Goal: Task Accomplishment & Management: Manage account settings

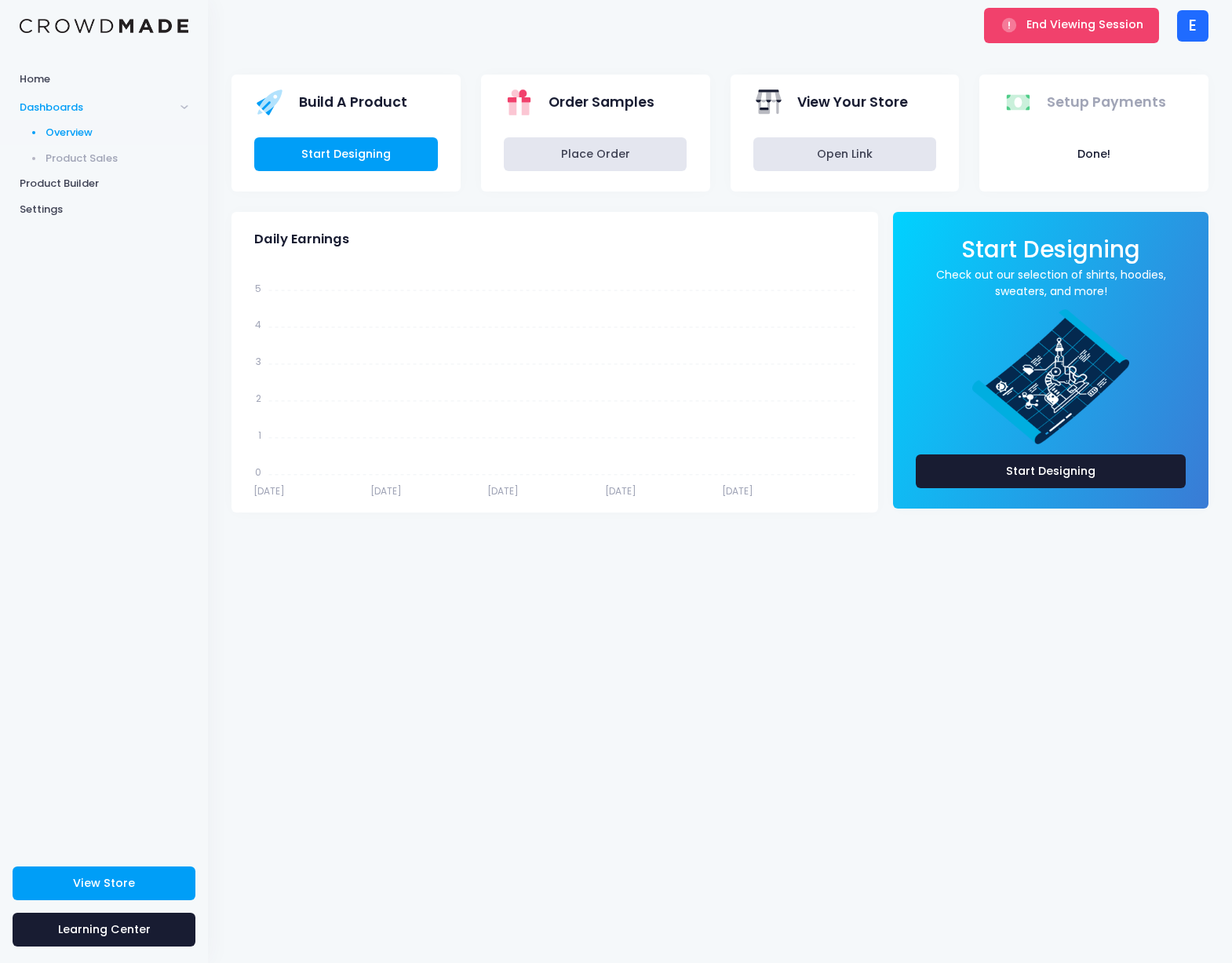
click at [1201, 36] on div "E" at bounding box center [1192, 26] width 31 height 31
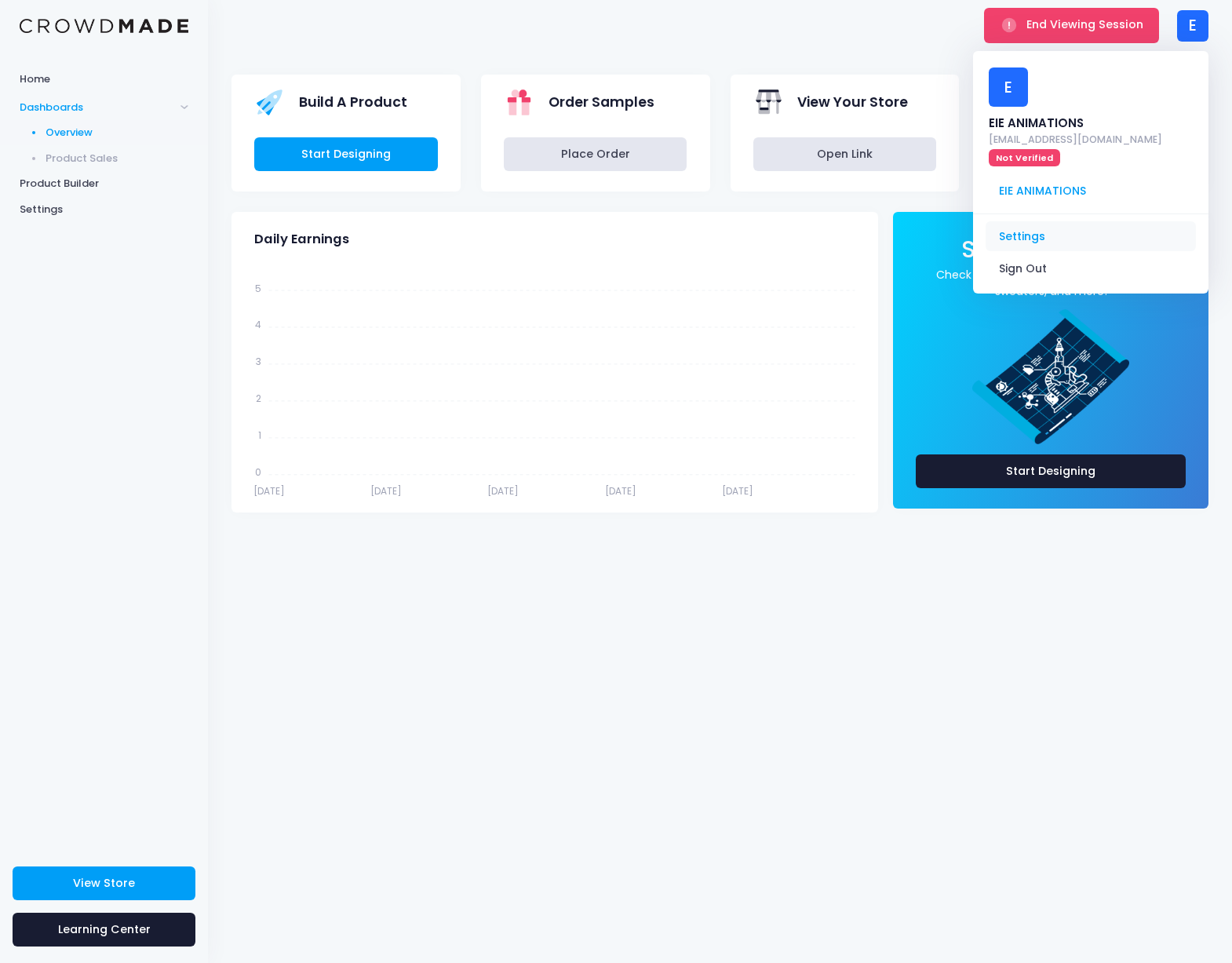
click at [1050, 221] on link "Settings" at bounding box center [1090, 236] width 211 height 30
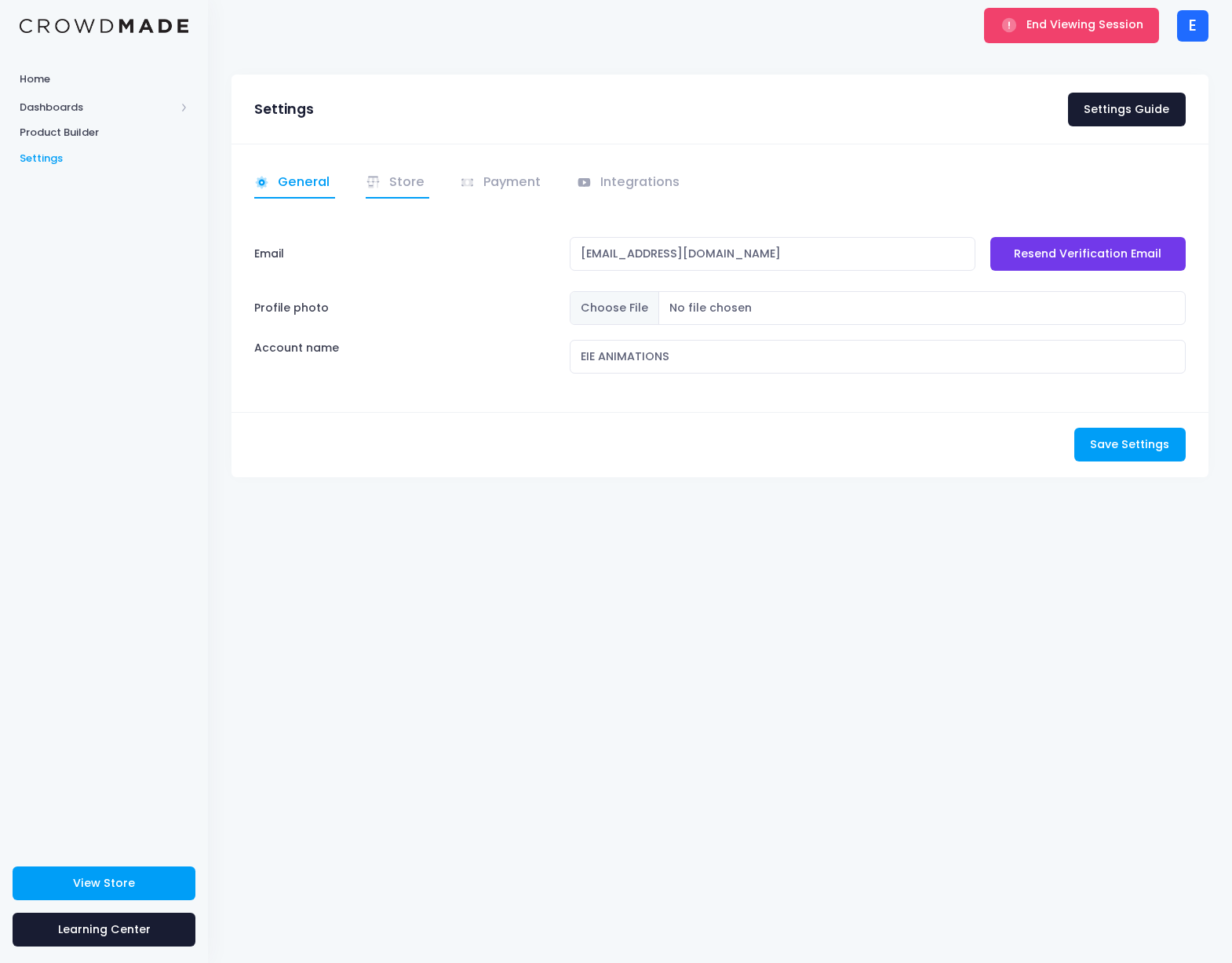
click at [413, 177] on link "Store" at bounding box center [398, 183] width 65 height 31
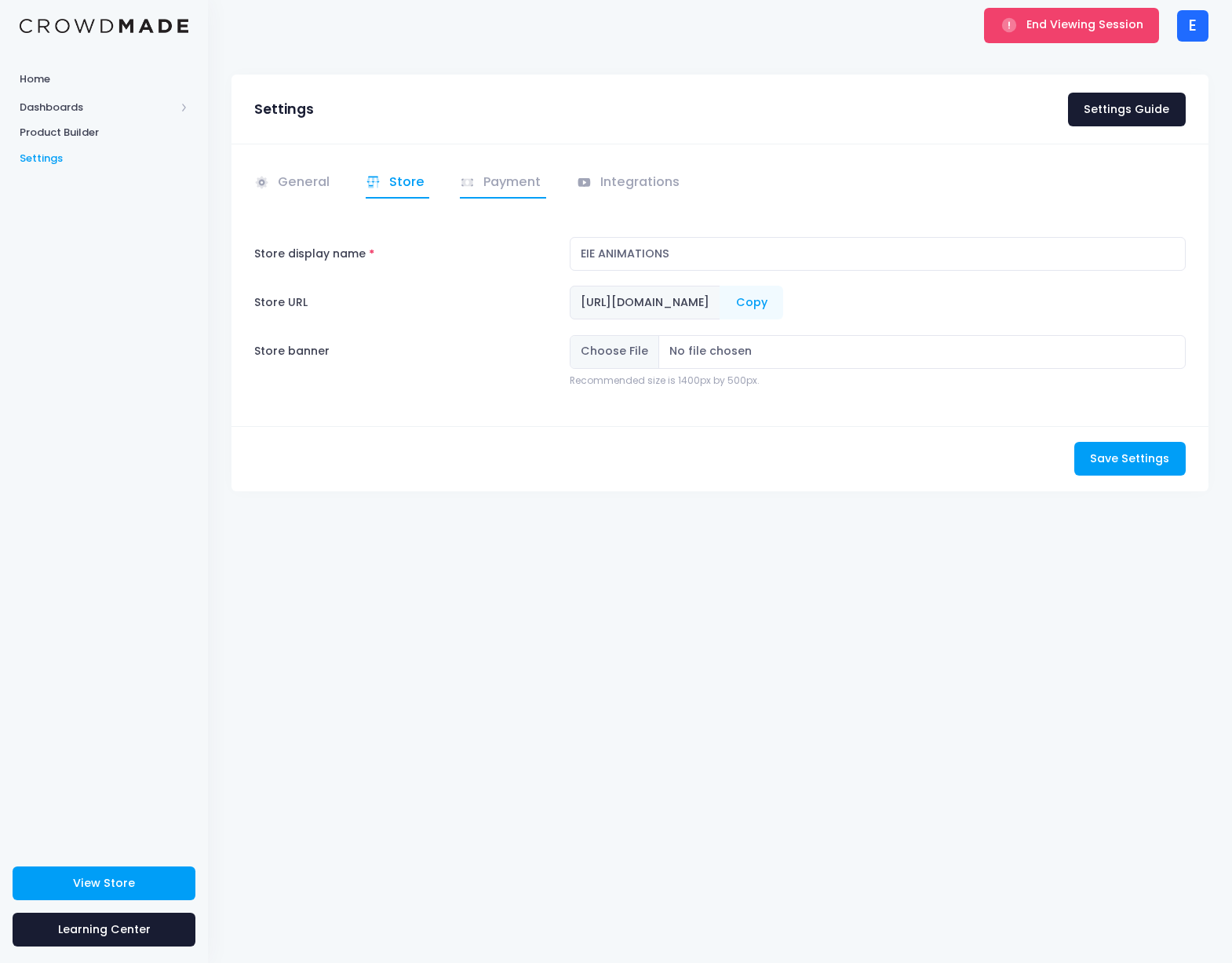
click at [472, 182] on span at bounding box center [469, 182] width 19 height 18
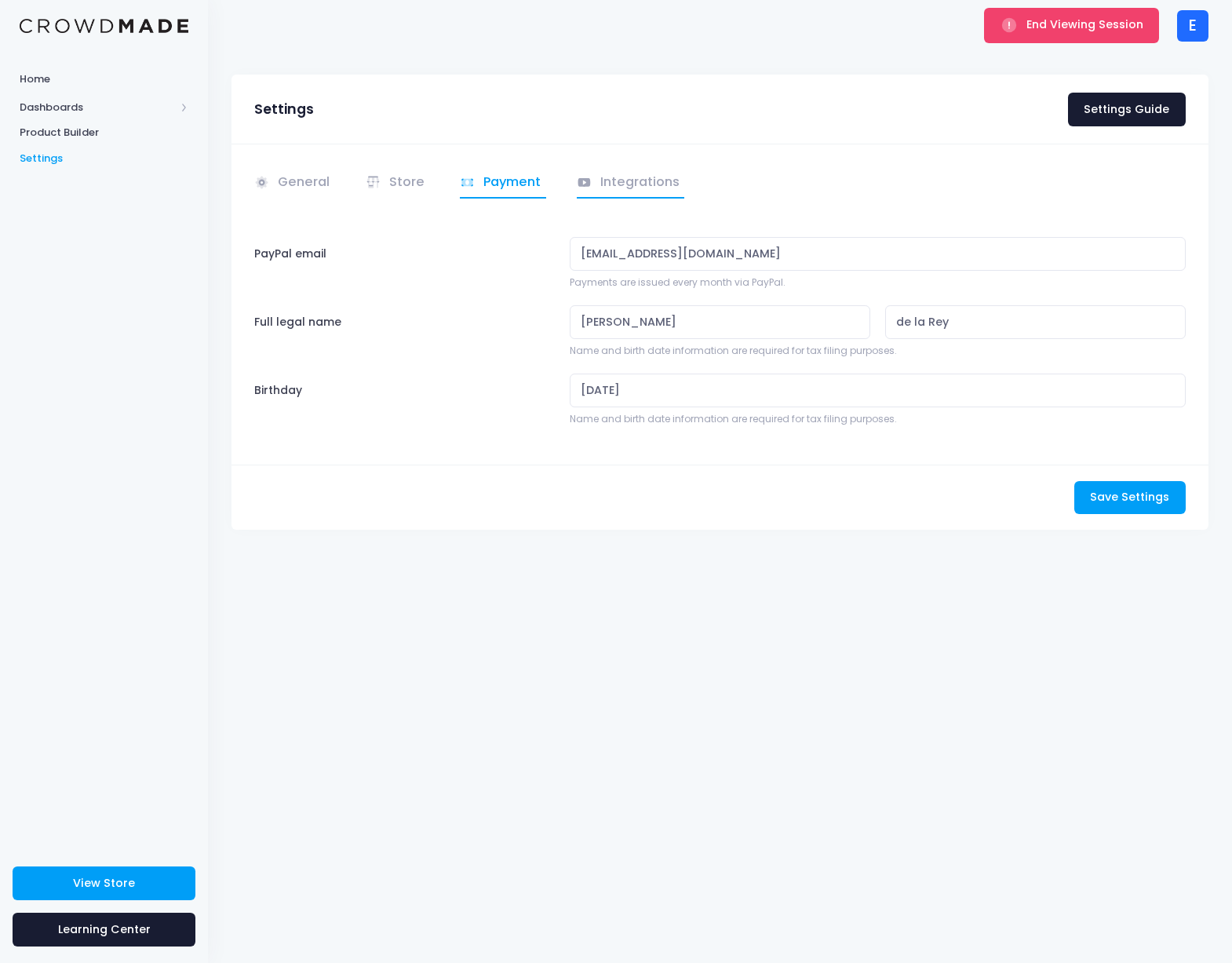
click at [603, 178] on link "Integrations" at bounding box center [631, 183] width 108 height 31
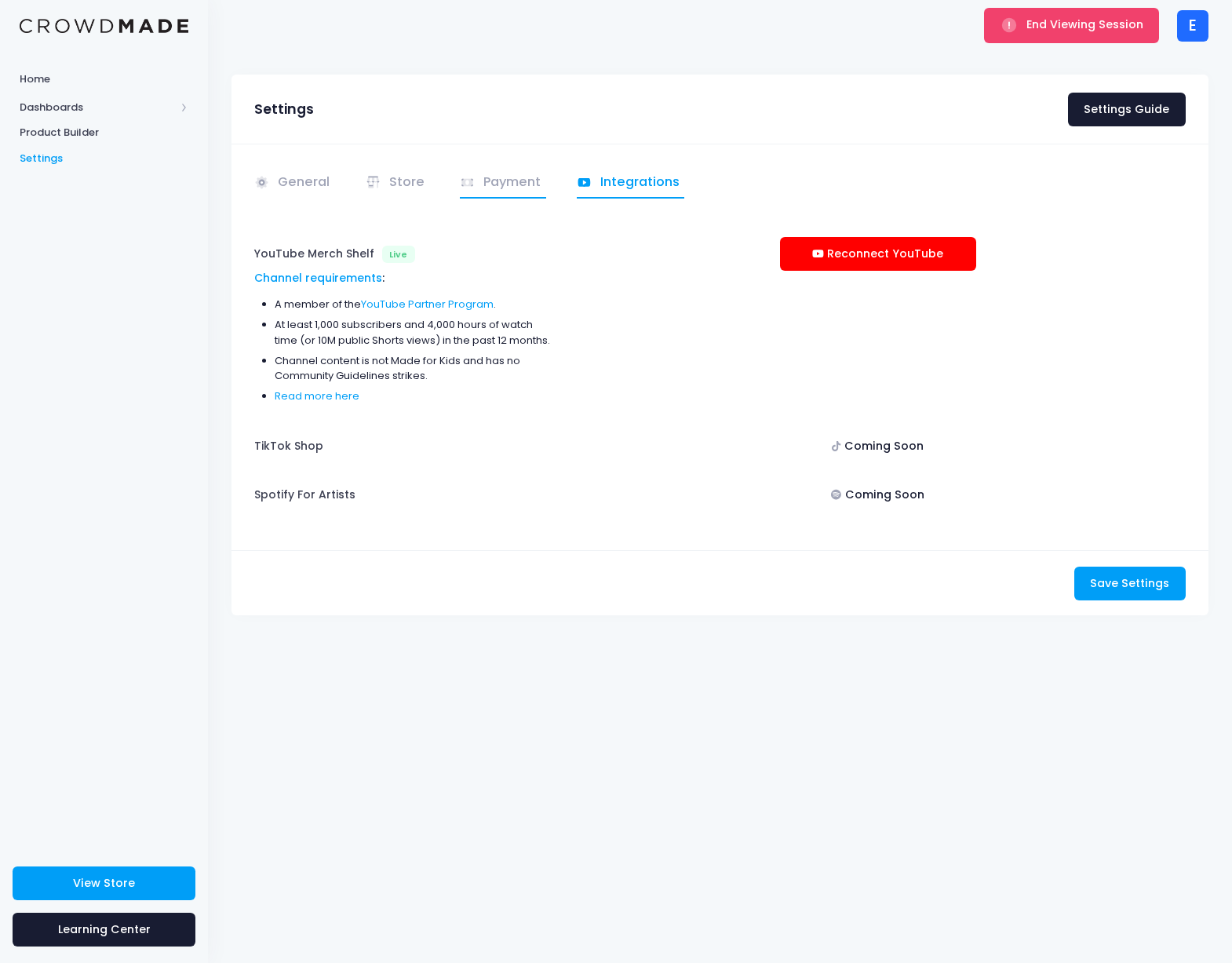
click at [500, 186] on link "Payment" at bounding box center [503, 183] width 86 height 31
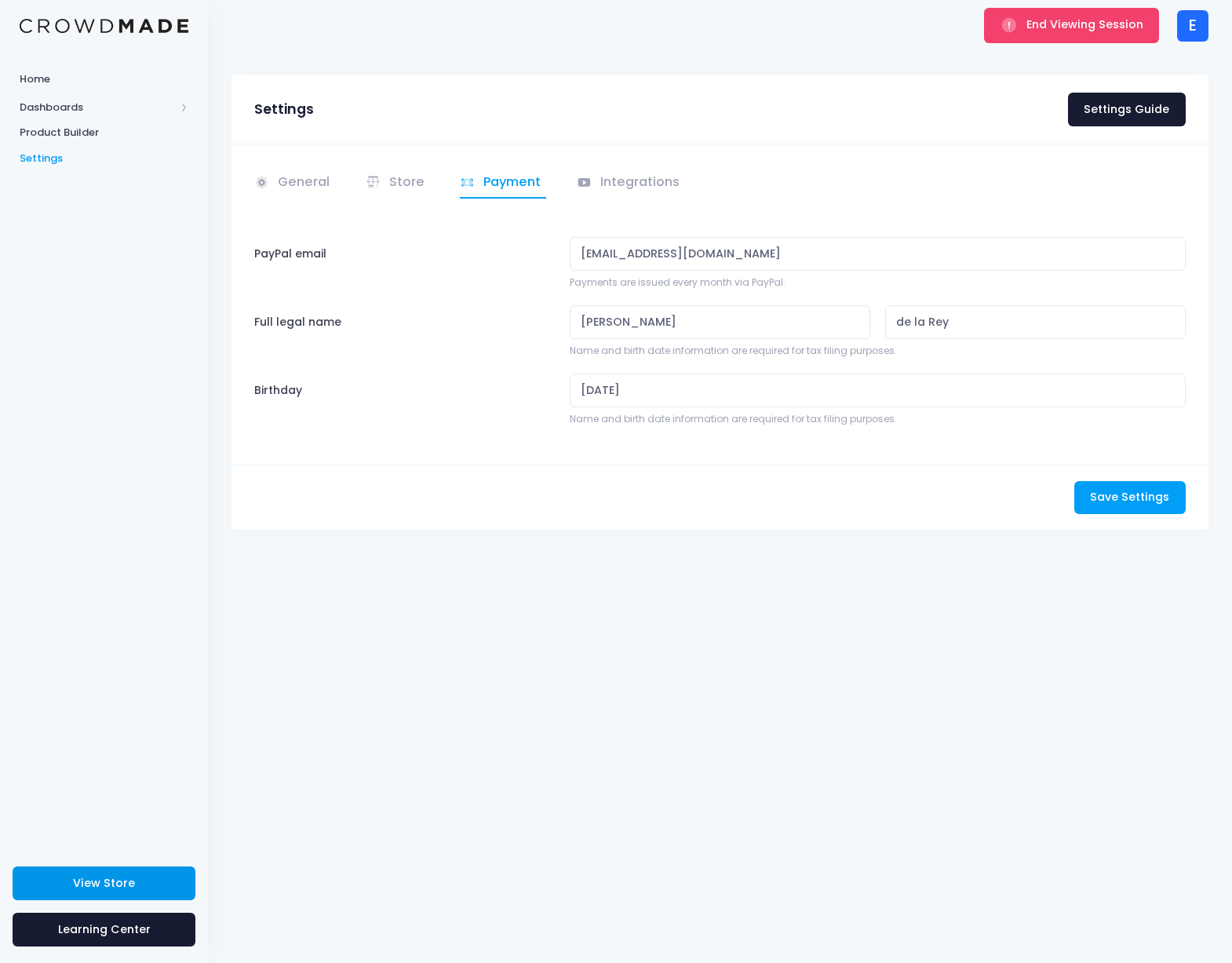
click at [129, 879] on span "View Store" at bounding box center [103, 882] width 62 height 15
click at [1046, 29] on span "End Viewing Session" at bounding box center [1084, 23] width 117 height 15
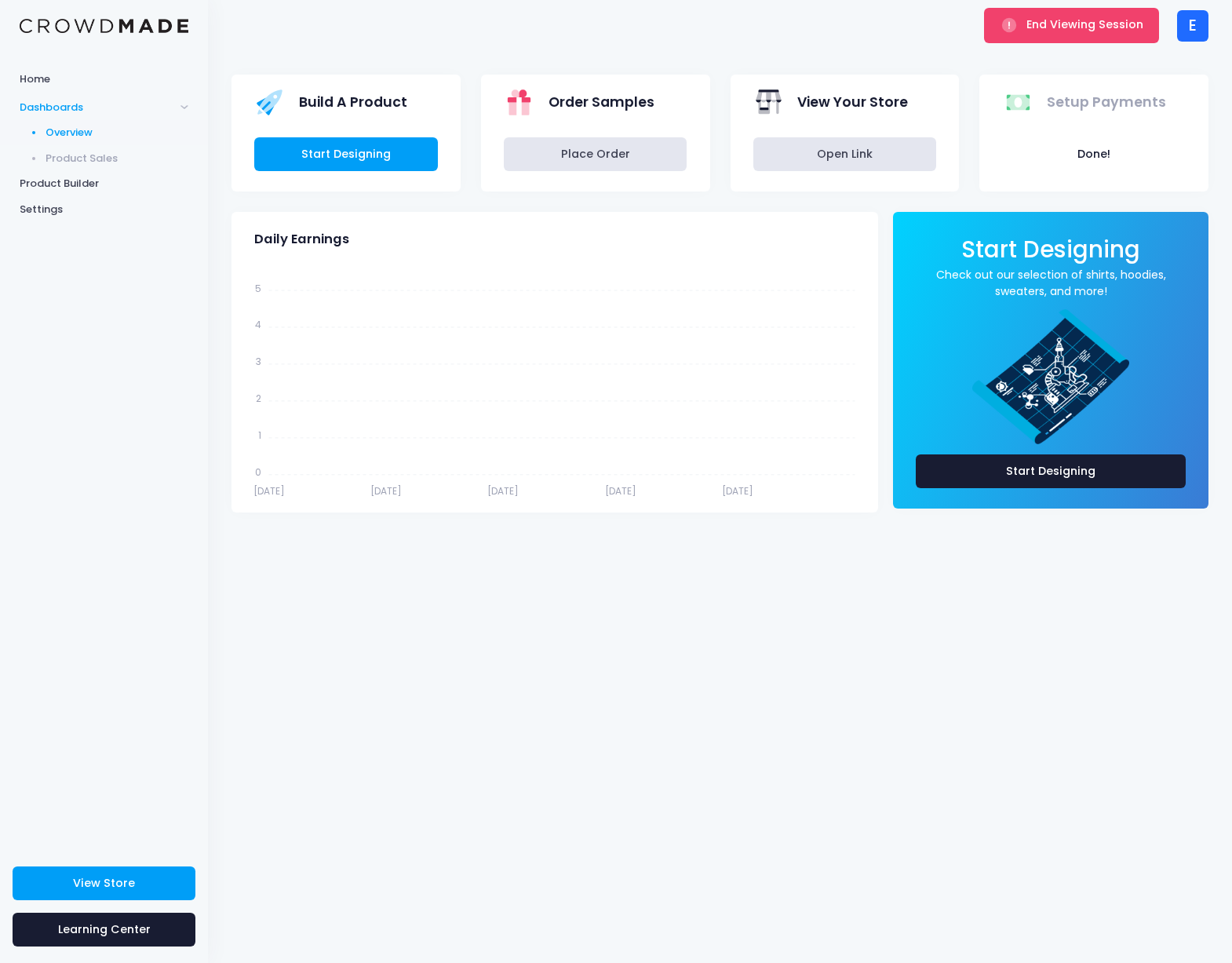
click at [1189, 41] on div "E" at bounding box center [1192, 26] width 31 height 31
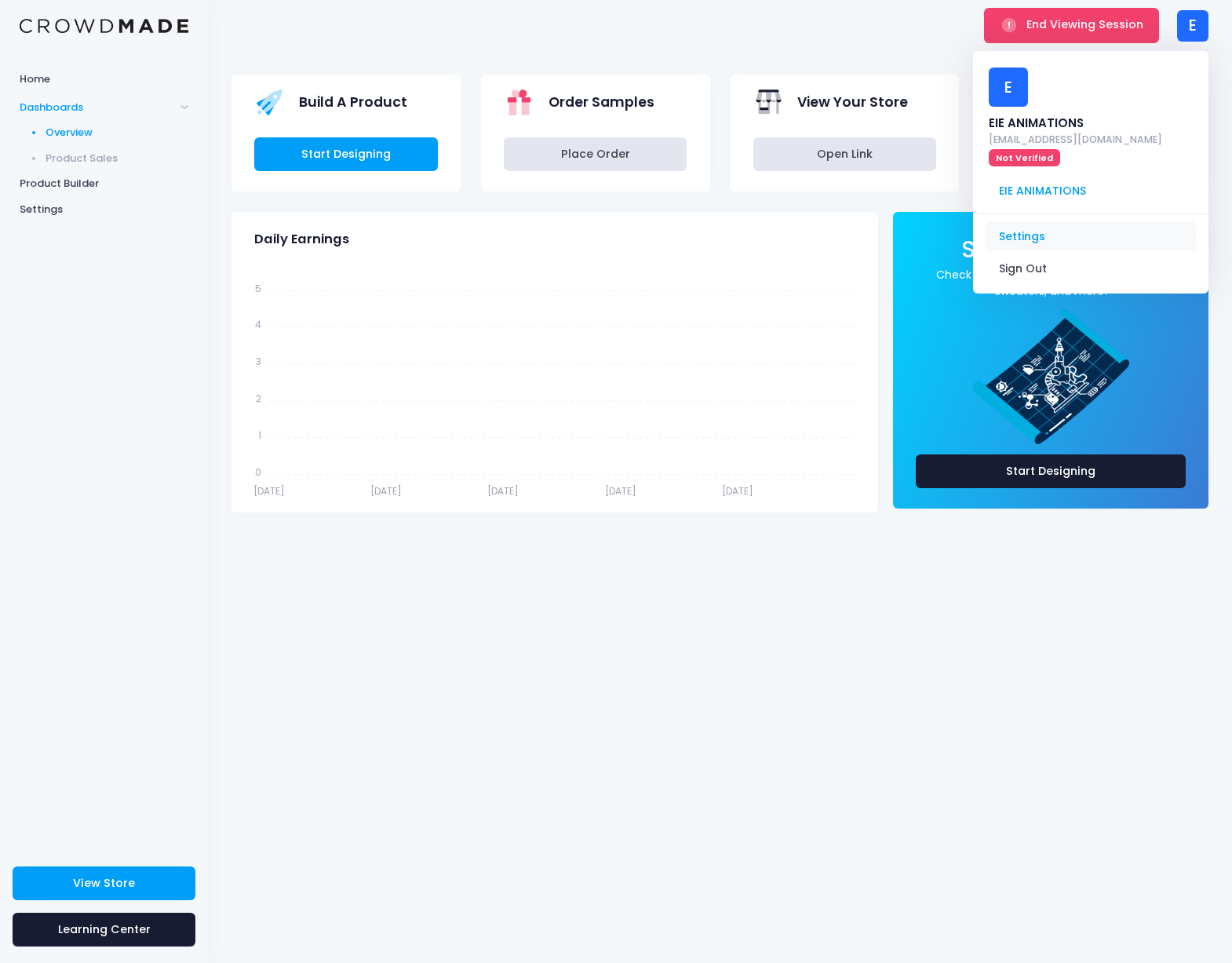
click at [1050, 221] on link "Settings" at bounding box center [1090, 236] width 211 height 30
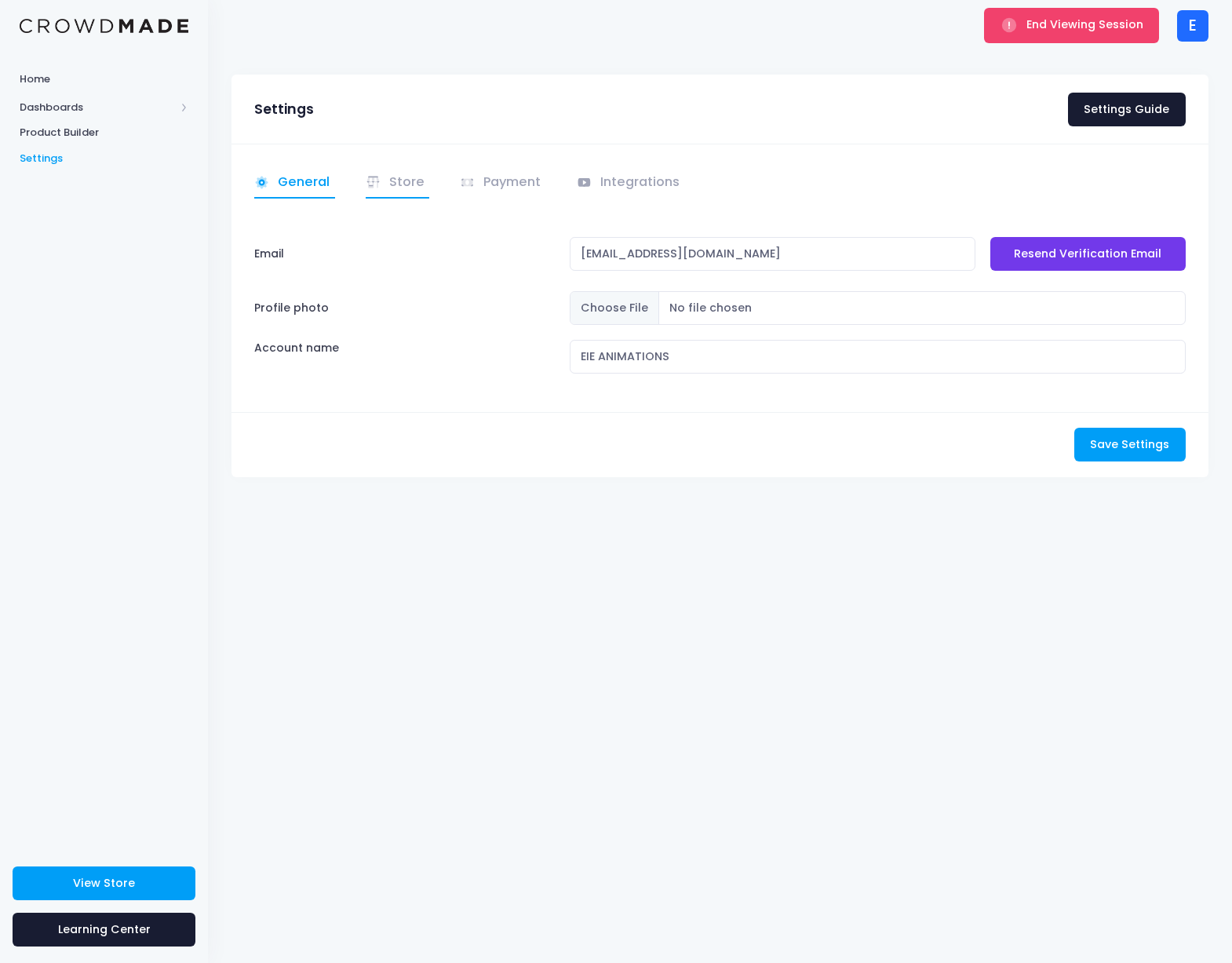
click at [411, 183] on link "Store" at bounding box center [398, 183] width 65 height 31
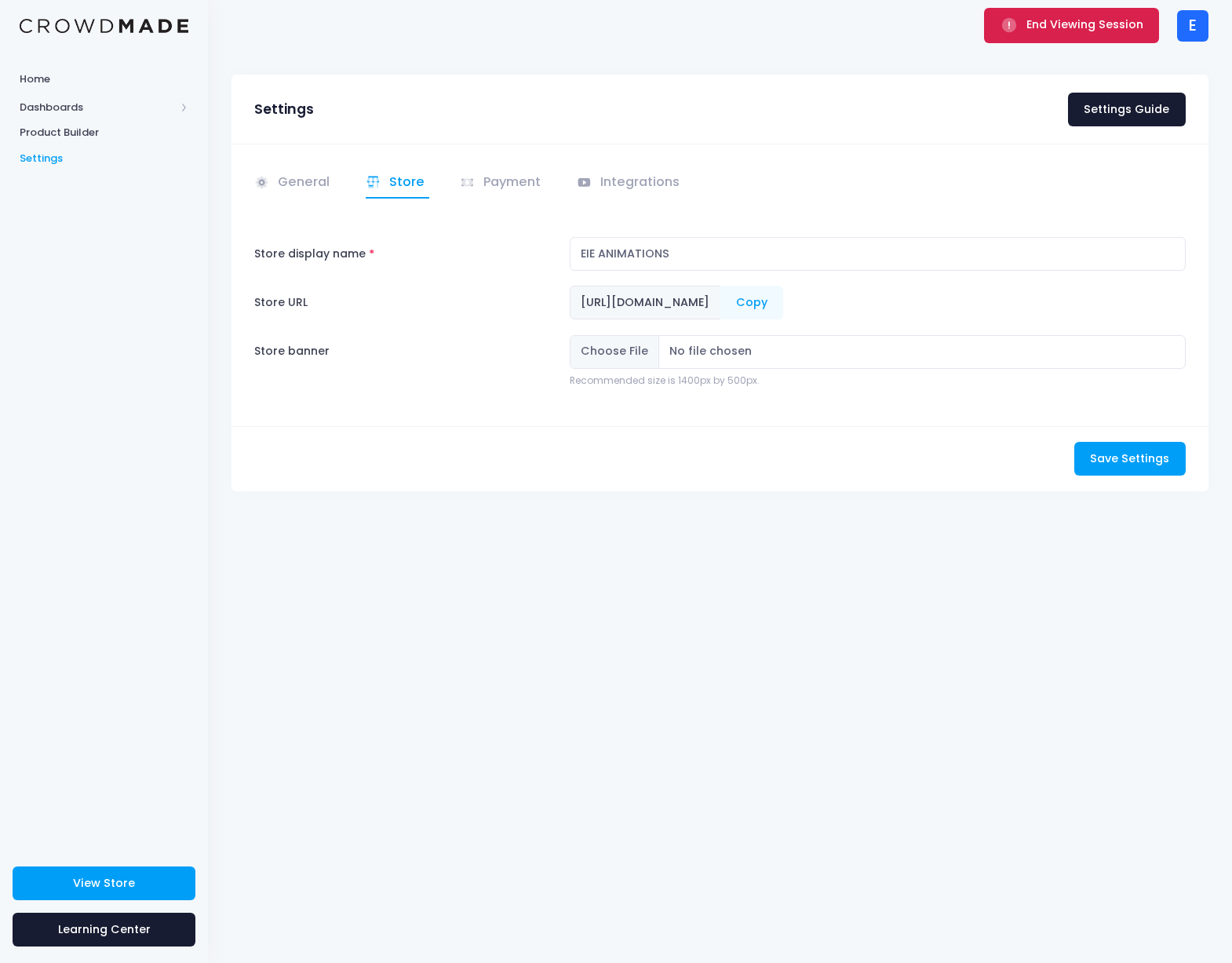
click at [1104, 27] on span "End Viewing Session" at bounding box center [1084, 23] width 117 height 15
